Goal: Task Accomplishment & Management: Complete application form

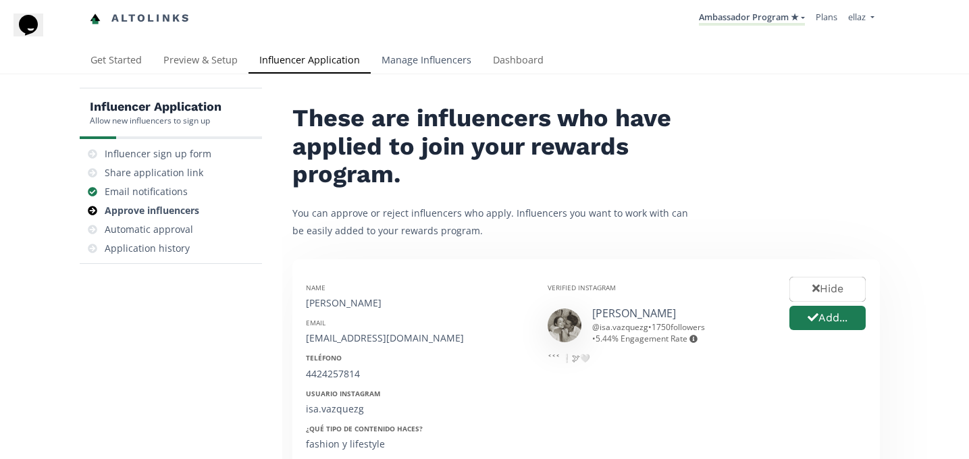
click at [411, 58] on link "Manage Influencers" at bounding box center [426, 61] width 111 height 27
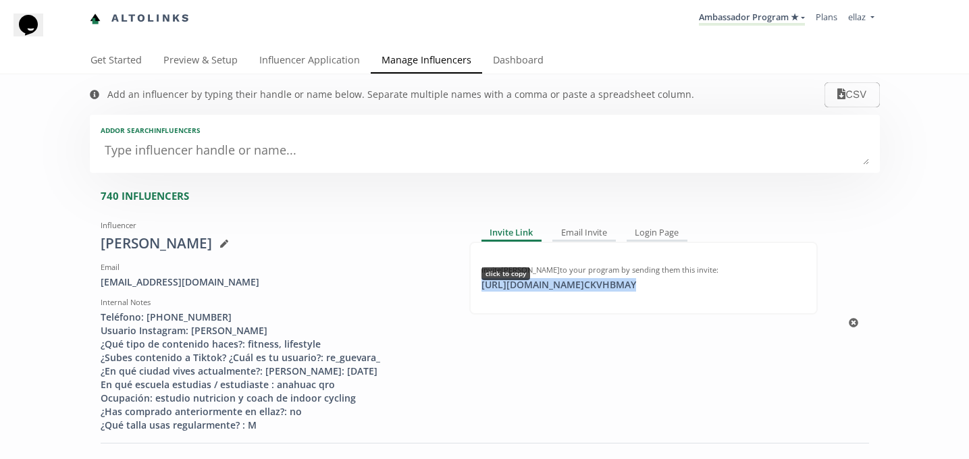
click at [583, 289] on div "https://app.altolinks.com/invite/ CKVHBMAY click to copy" at bounding box center [558, 285] width 171 height 14
click at [296, 63] on link "Influencer Application" at bounding box center [310, 61] width 122 height 27
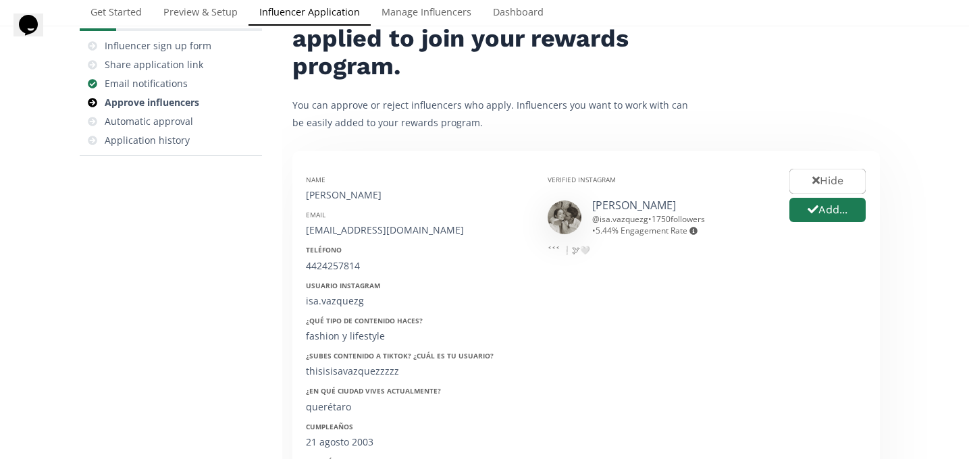
scroll to position [103, 0]
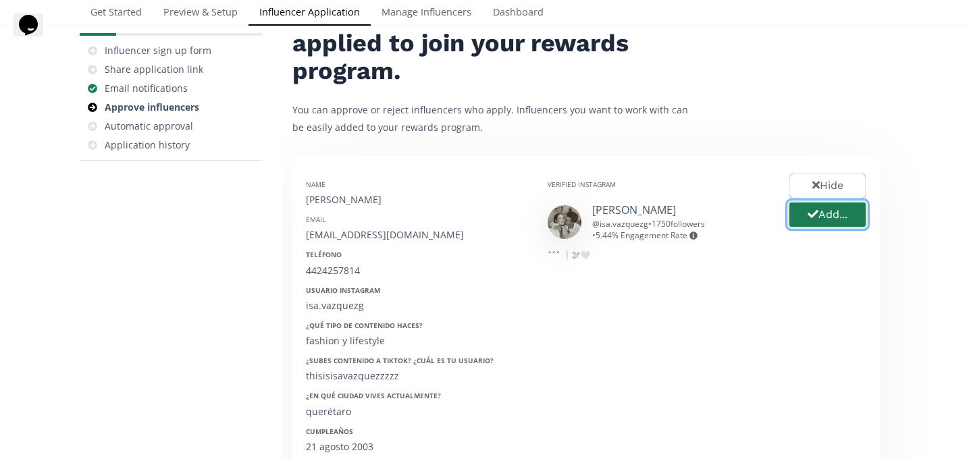
click at [848, 222] on button "Add..." at bounding box center [827, 215] width 80 height 29
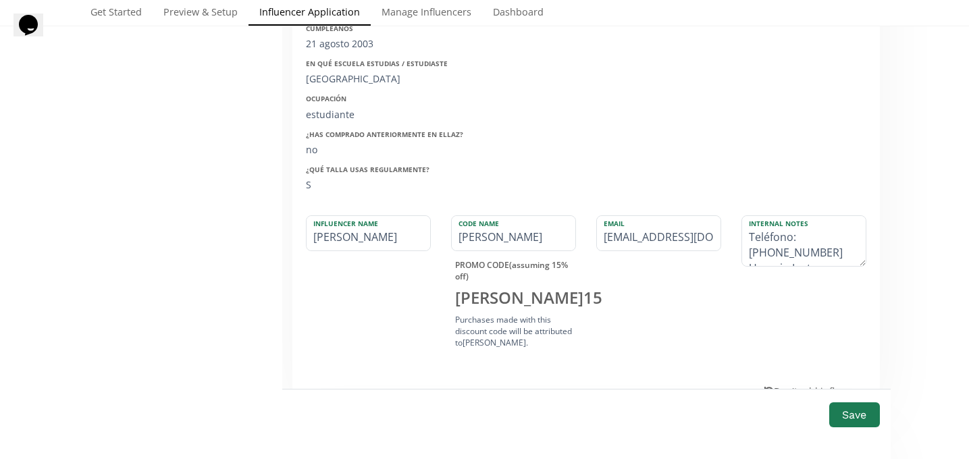
scroll to position [523, 0]
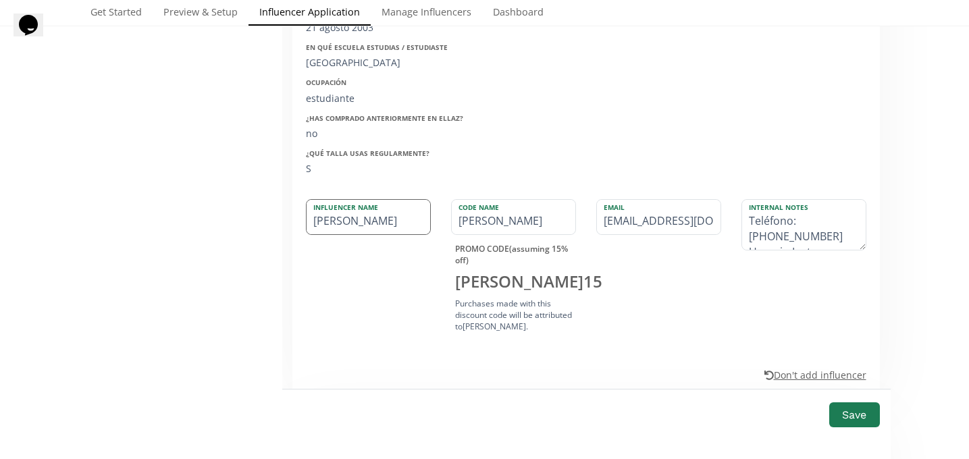
click at [316, 221] on input "isabel" at bounding box center [369, 217] width 124 height 34
type input "sabel"
type input "SABEL"
type input "Isabel"
type input "ISABEL"
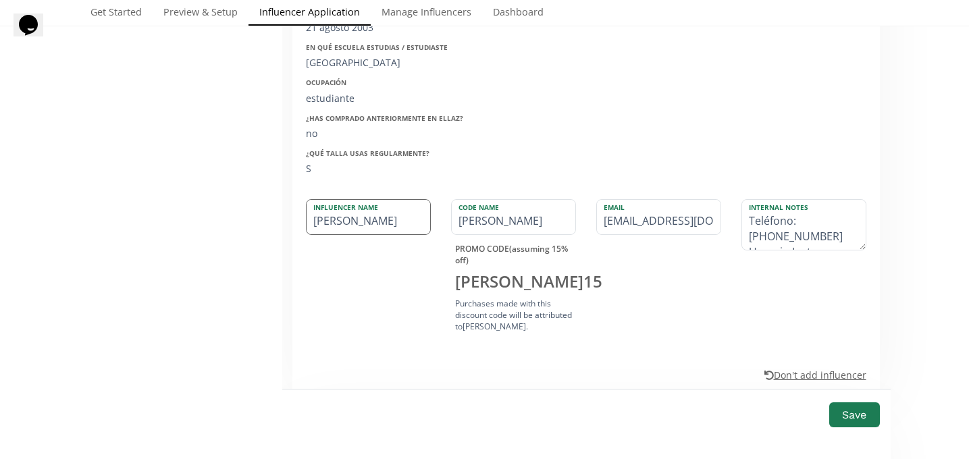
click at [363, 222] on input "Isabel" at bounding box center [369, 217] width 124 height 34
click at [342, 228] on input "[PERSON_NAME]" at bounding box center [369, 217] width 124 height 34
type input "[PERSON_NAME]"
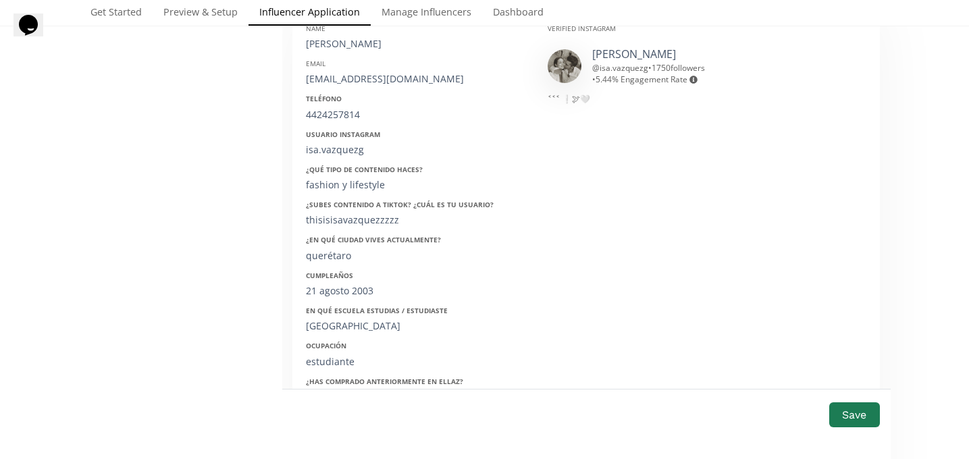
scroll to position [235, 0]
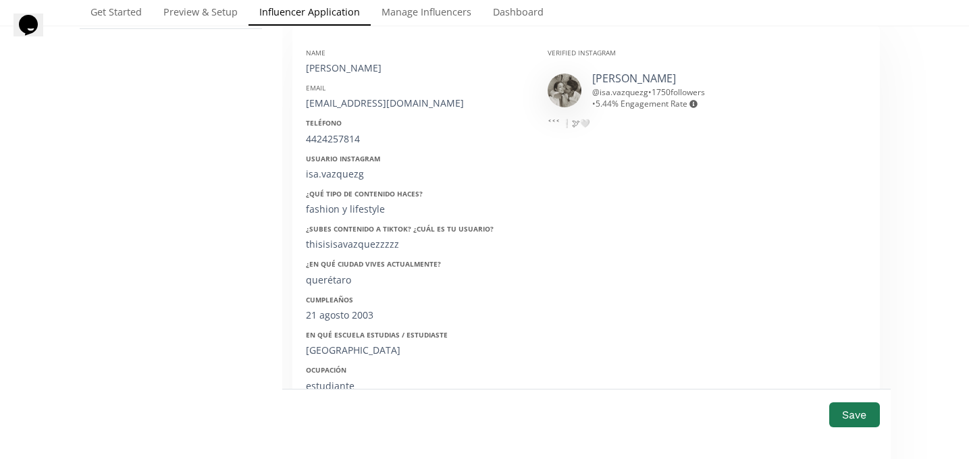
click at [348, 99] on div "ivazquezg21@gmail.com" at bounding box center [416, 104] width 221 height 14
copy div "ivazquezg21@gmail.com"
click at [342, 134] on div "4424257814" at bounding box center [416, 139] width 221 height 14
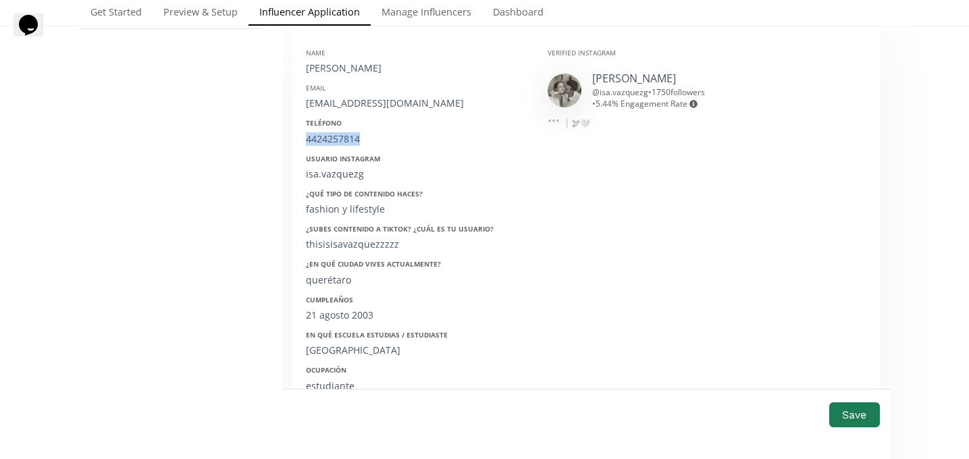
click at [342, 134] on div "4424257814" at bounding box center [416, 139] width 221 height 14
copy div "4424257814"
click at [330, 105] on div "ivazquezg21@gmail.com" at bounding box center [416, 104] width 221 height 14
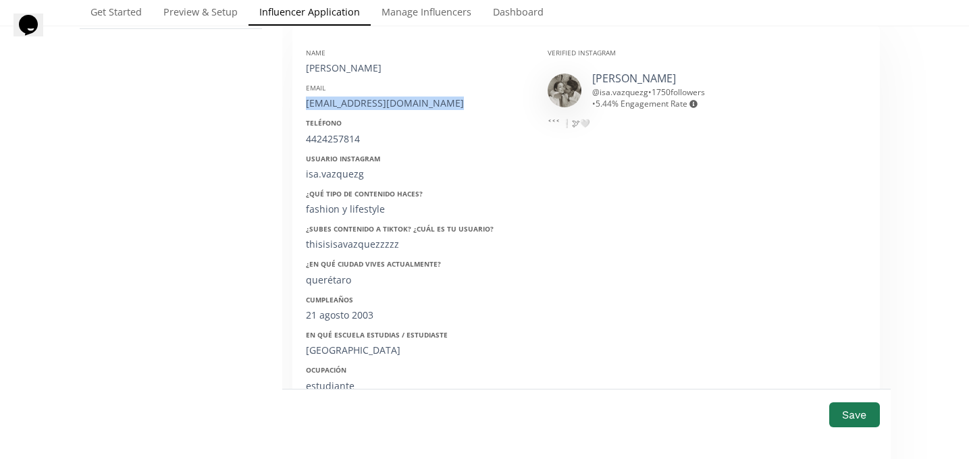
copy div "ivazquezg21@gmail.com"
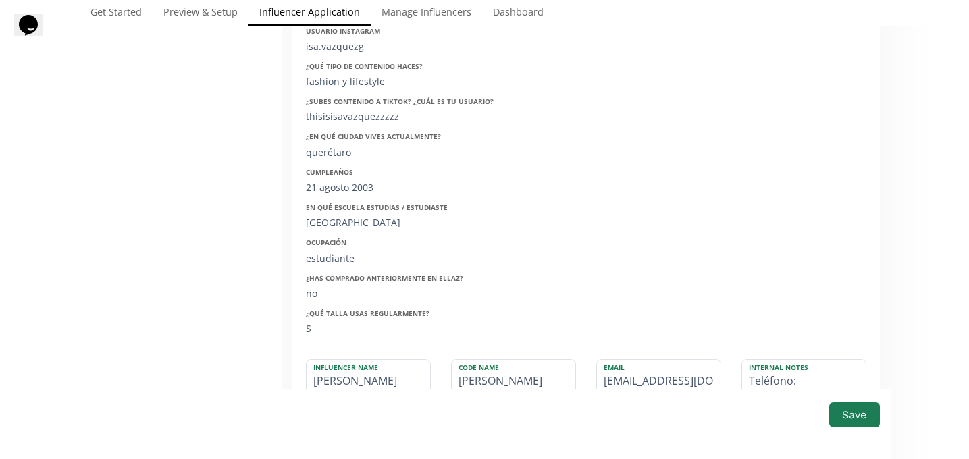
scroll to position [299, 0]
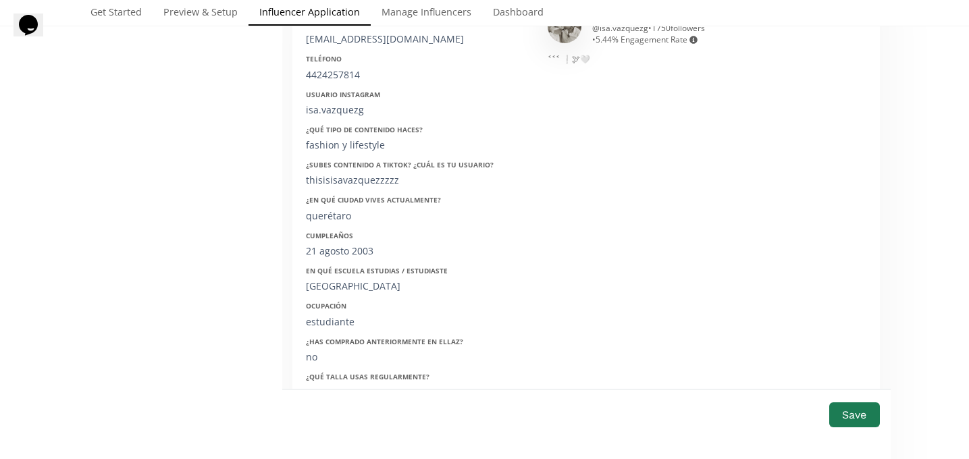
click at [332, 249] on div "21 agosto 2003" at bounding box center [416, 251] width 221 height 14
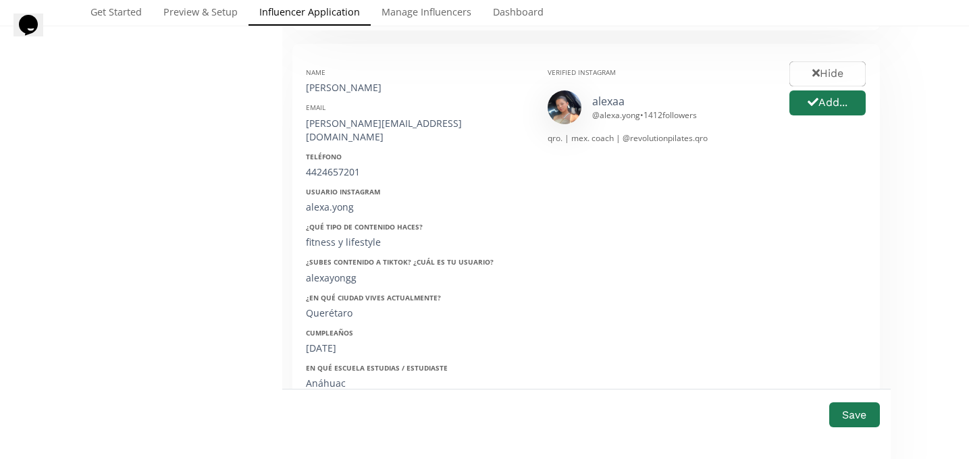
scroll to position [902, 0]
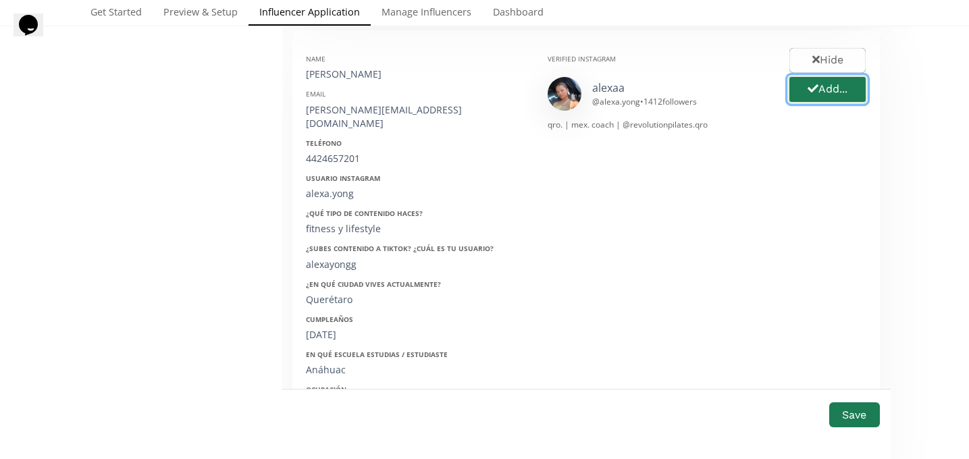
click at [827, 82] on button "Add..." at bounding box center [827, 89] width 80 height 29
click at [340, 75] on div "Alexa Yong" at bounding box center [416, 75] width 221 height 14
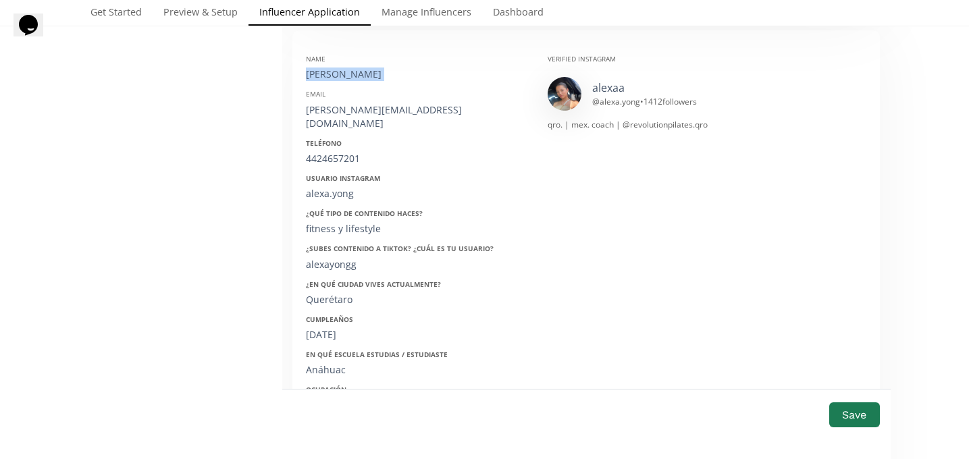
click at [340, 75] on div "Alexa Yong" at bounding box center [416, 75] width 221 height 14
copy div "Alexa Yong"
click at [336, 103] on div "alexayong@hotmail.com" at bounding box center [416, 116] width 221 height 27
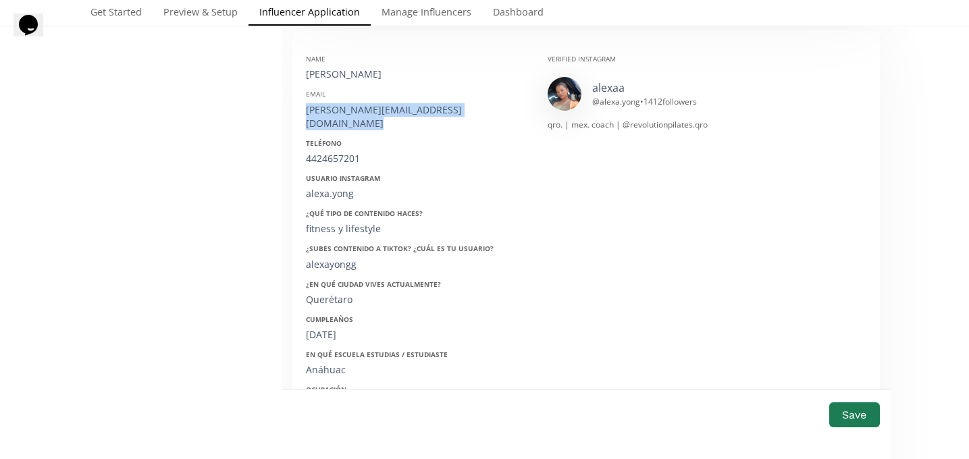
copy div "alexayong@hotmail.com"
click at [338, 152] on div "4424657201" at bounding box center [416, 159] width 221 height 14
copy div "4424657201"
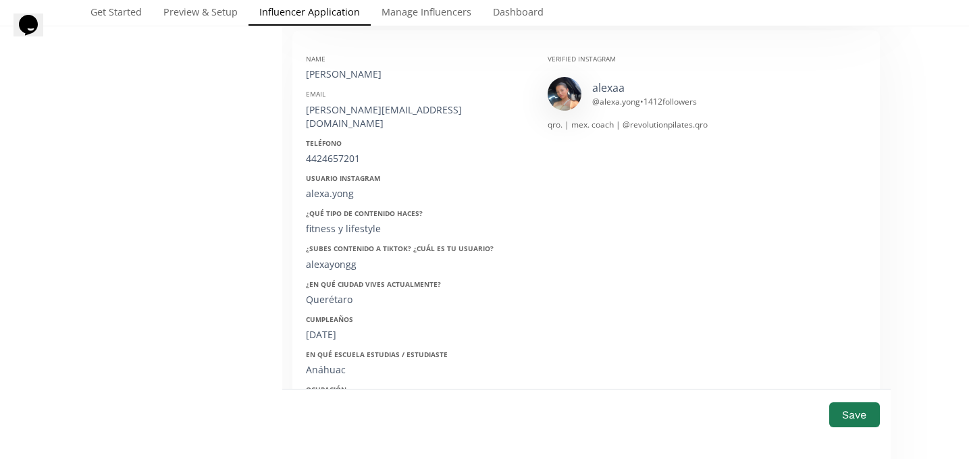
click at [368, 115] on div "alexayong@hotmail.com" at bounding box center [416, 116] width 221 height 27
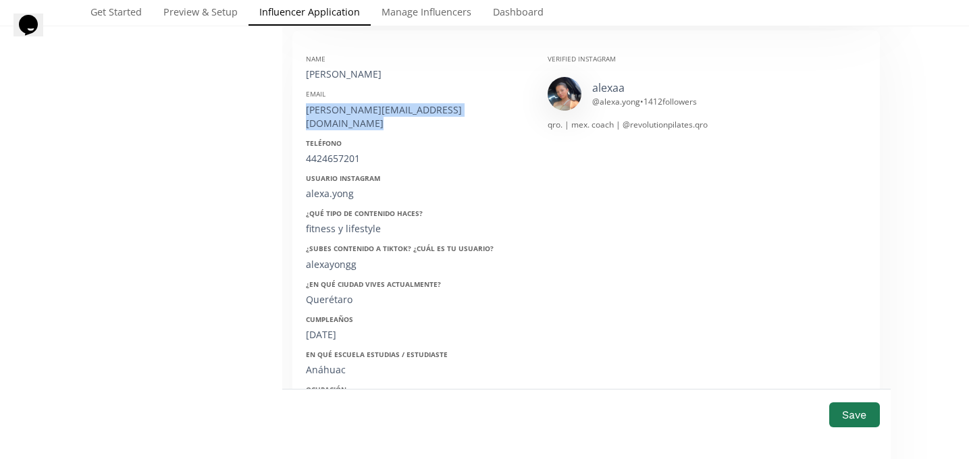
click at [368, 115] on div "alexayong@hotmail.com" at bounding box center [416, 116] width 221 height 27
copy div "alexayong@hotmail.com"
click at [336, 328] on div "17/12/2004" at bounding box center [416, 335] width 221 height 14
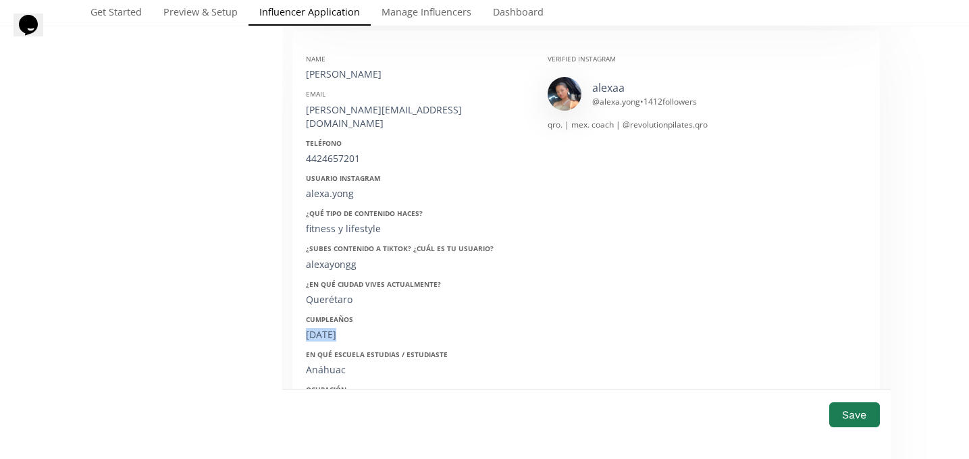
copy div "17/12/2004"
click at [833, 413] on button "Save" at bounding box center [854, 414] width 54 height 29
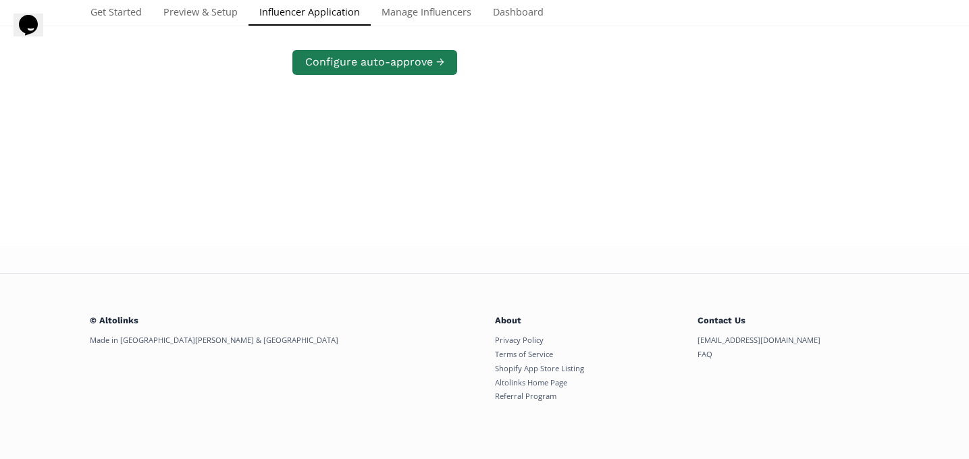
scroll to position [260, 0]
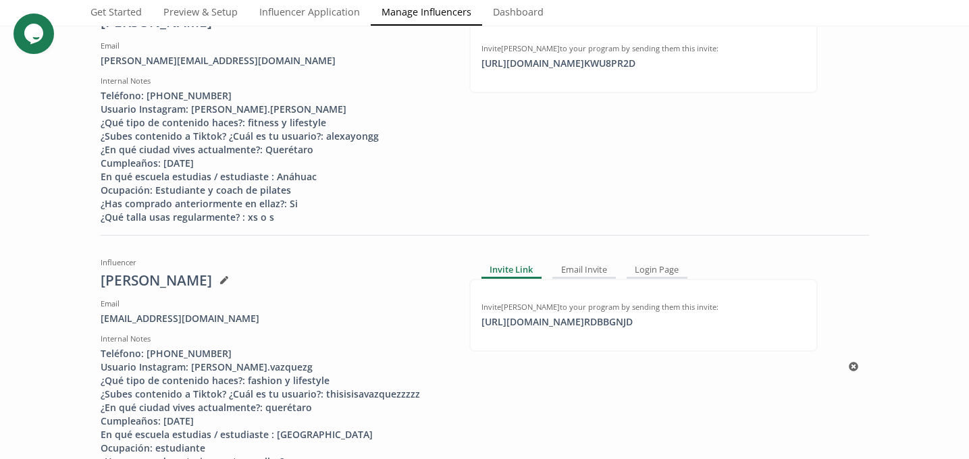
scroll to position [211, 0]
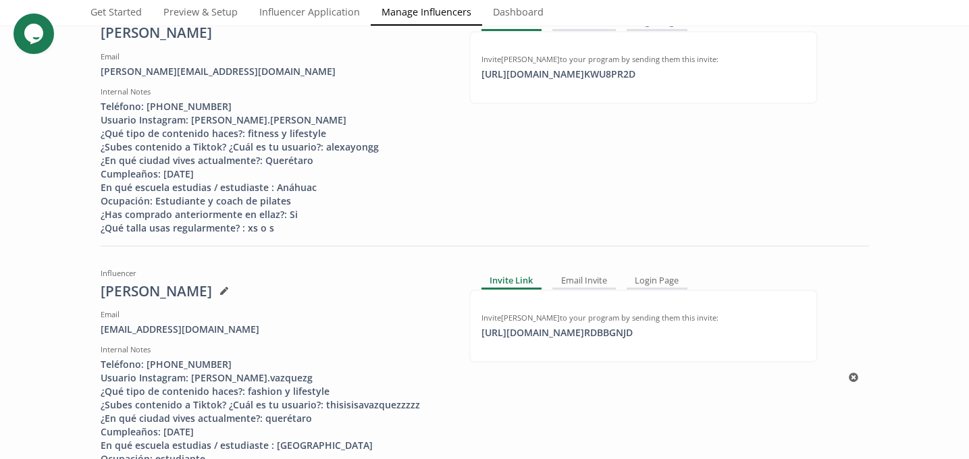
click at [562, 339] on div "[URL][DOMAIN_NAME] RDBBGNJD click to copy" at bounding box center [556, 333] width 167 height 14
click at [600, 81] on div "https://app.altolinks.com/invite/ KWU8PR2D copied" at bounding box center [558, 75] width 170 height 14
copy div "https://app.altolinks.com/"
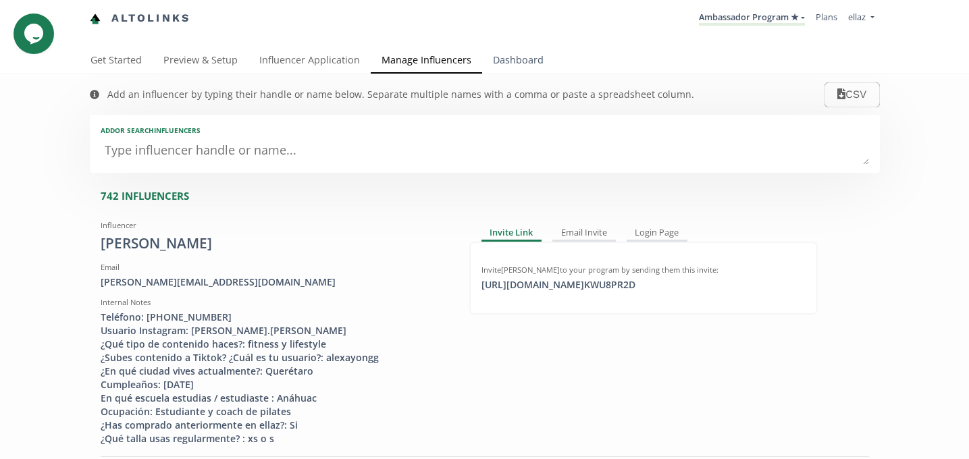
click at [534, 71] on link "Dashboard" at bounding box center [518, 61] width 72 height 27
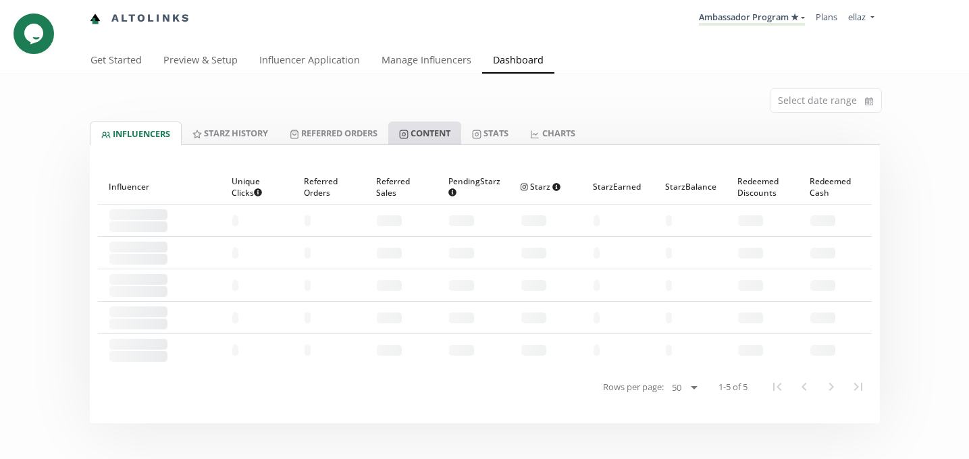
click at [421, 140] on link "Content" at bounding box center [424, 133] width 73 height 23
